Goal: Task Accomplishment & Management: Use online tool/utility

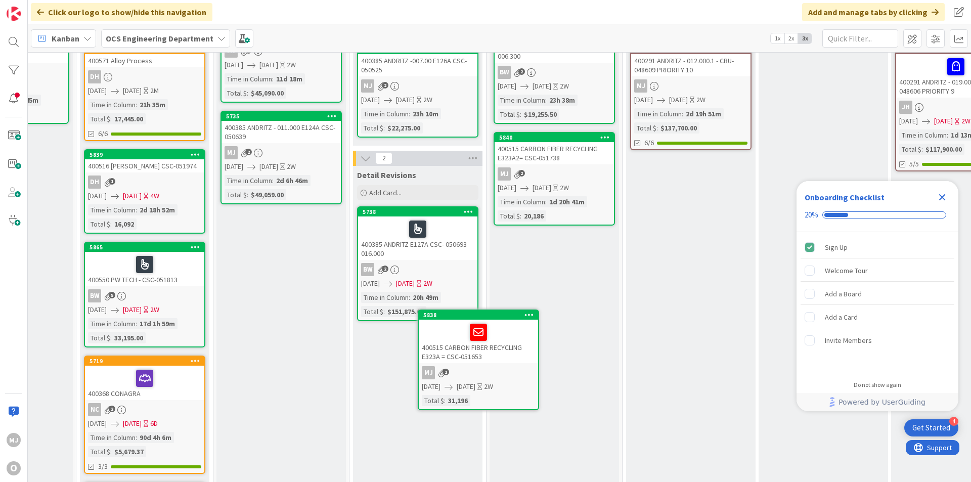
scroll to position [112, 626]
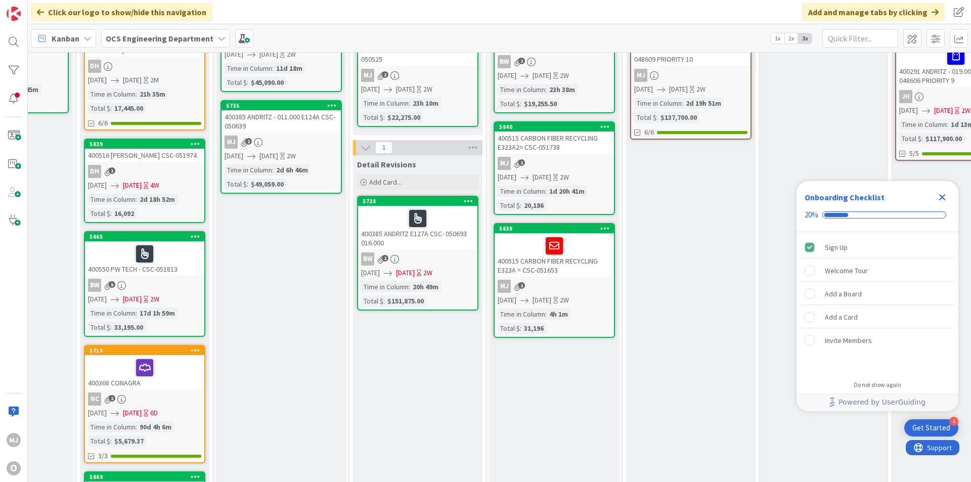
drag, startPoint x: 943, startPoint y: 196, endPoint x: 923, endPoint y: 196, distance: 19.7
click at [943, 196] on icon "Close Checklist" at bounding box center [942, 197] width 7 height 7
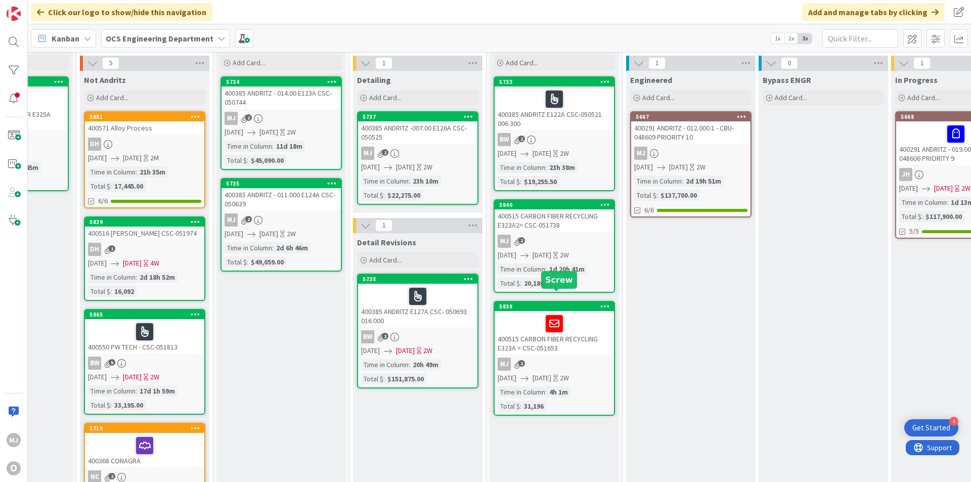
scroll to position [51, 626]
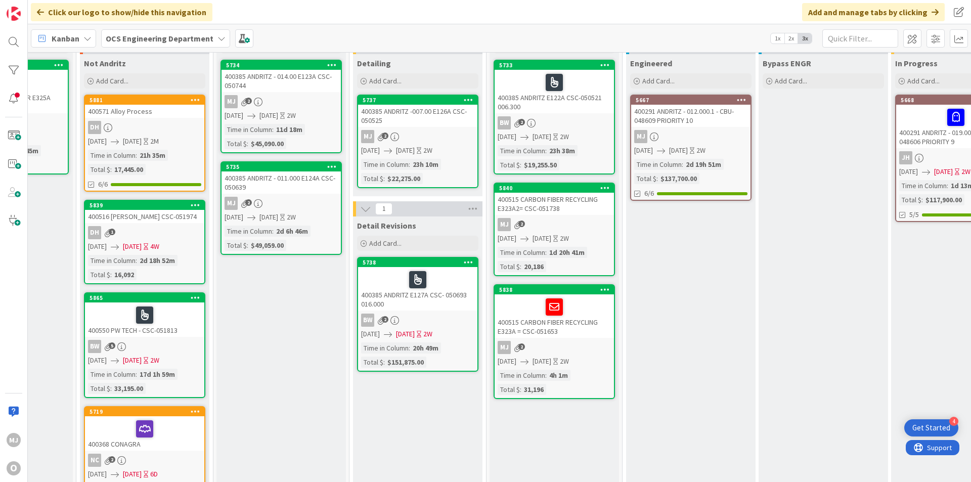
drag, startPoint x: 690, startPoint y: 406, endPoint x: 686, endPoint y: 401, distance: 6.1
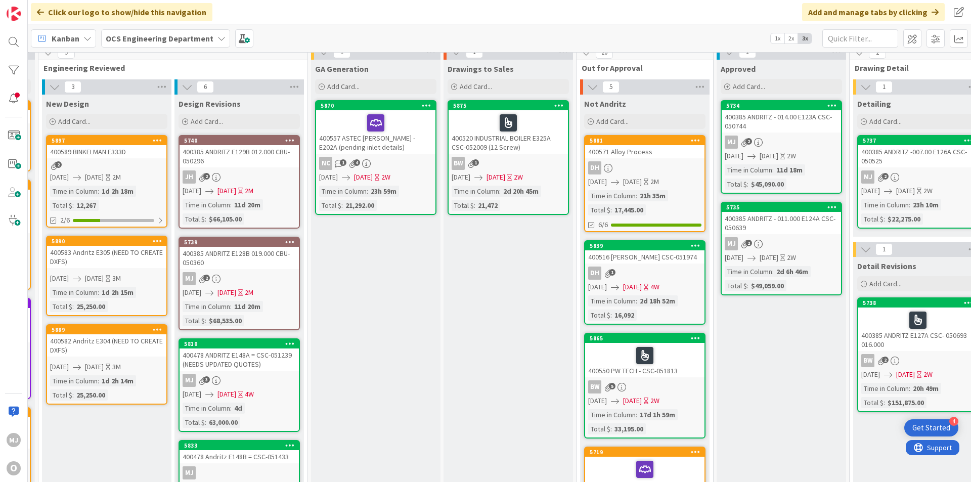
scroll to position [0, 126]
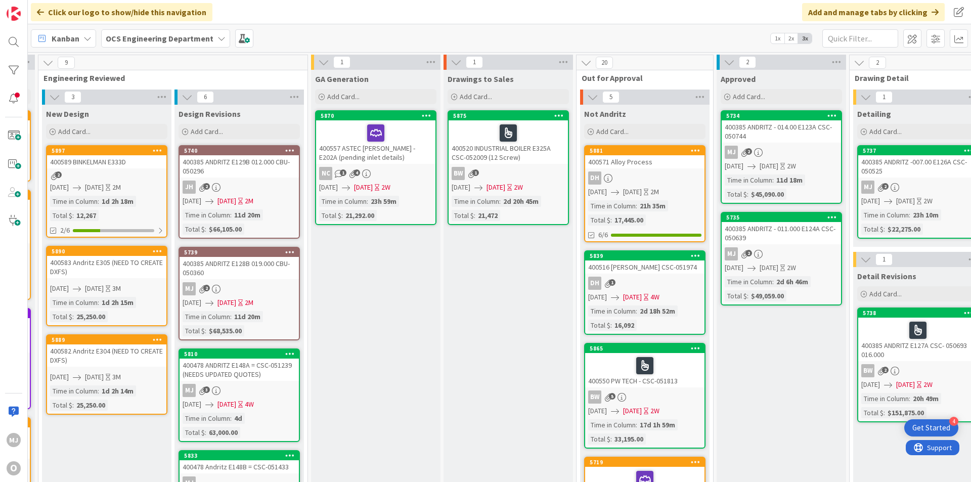
click at [588, 62] on icon at bounding box center [585, 62] width 11 height 11
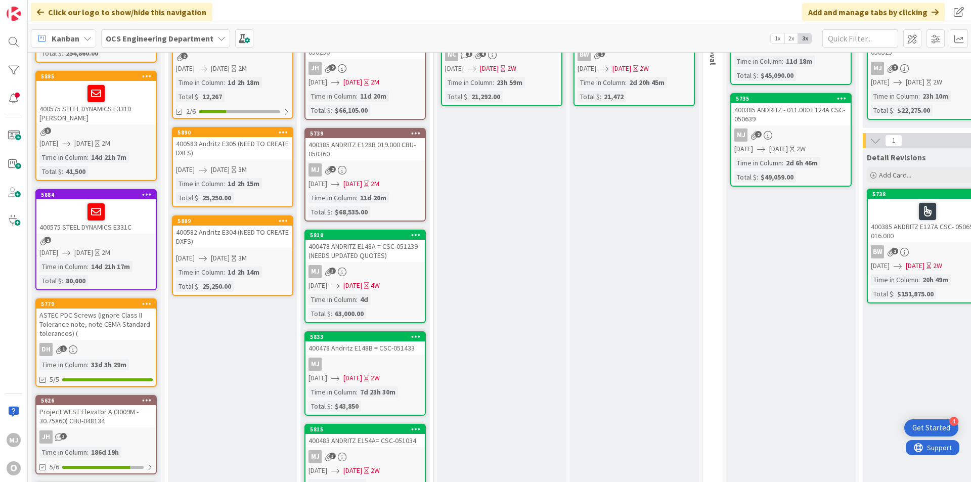
scroll to position [0, 0]
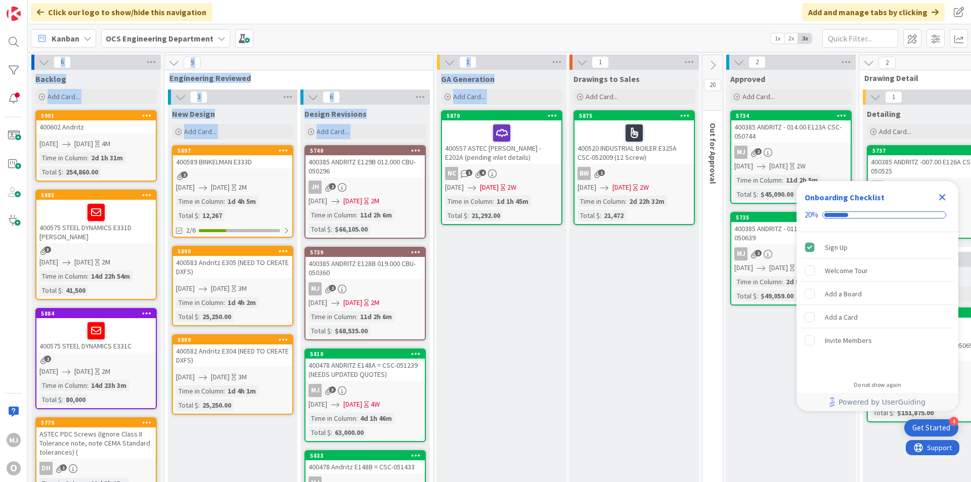
drag, startPoint x: 482, startPoint y: 474, endPoint x: 773, endPoint y: 502, distance: 291.6
click at [773, 481] on html "4 Get Started Onboarding Checklist 20% Sign Up Welcome Tour Add a Board Add a C…" at bounding box center [485, 241] width 971 height 482
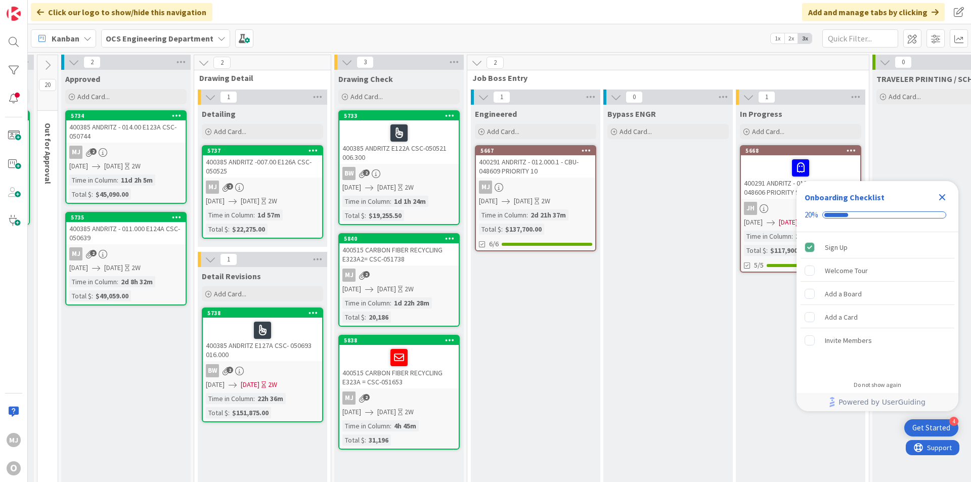
scroll to position [0, 667]
